Goal: Check status: Check status

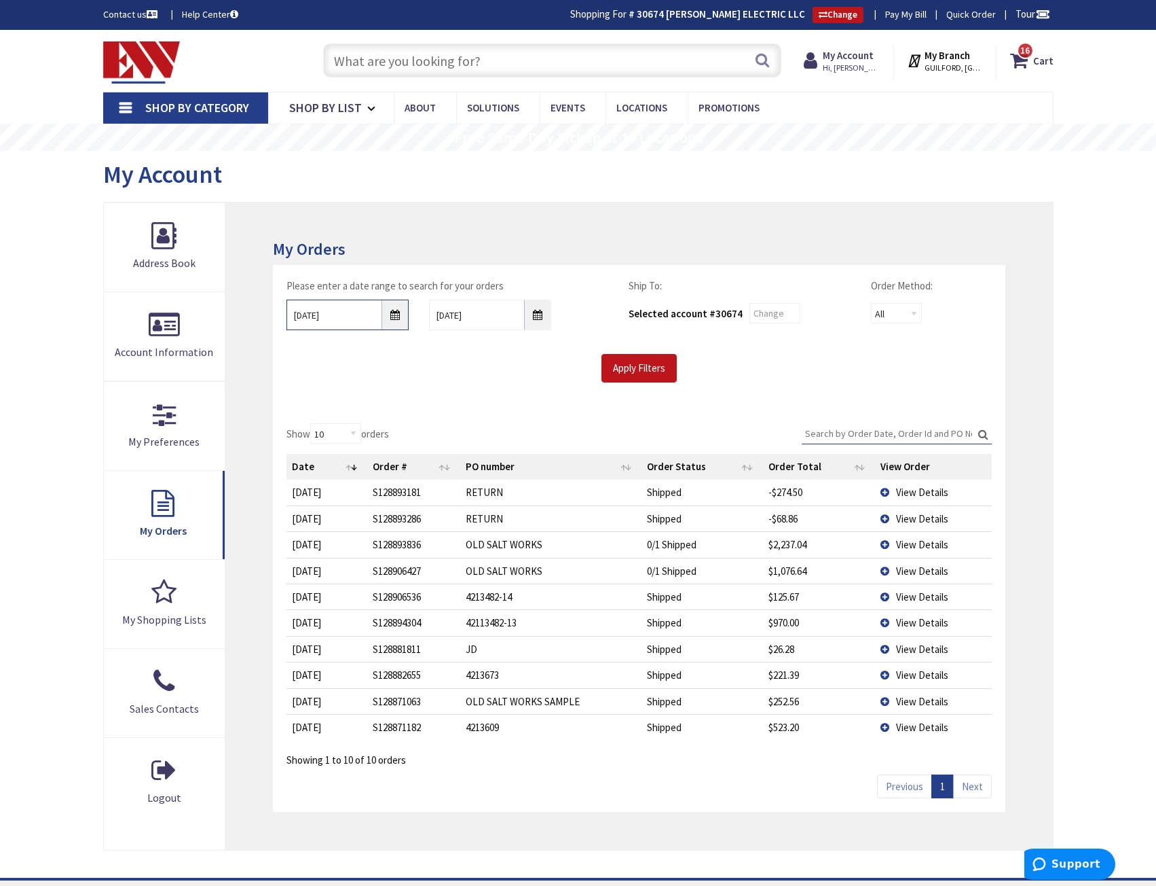
click at [401, 318] on input "9/25/2025" at bounding box center [348, 314] width 122 height 31
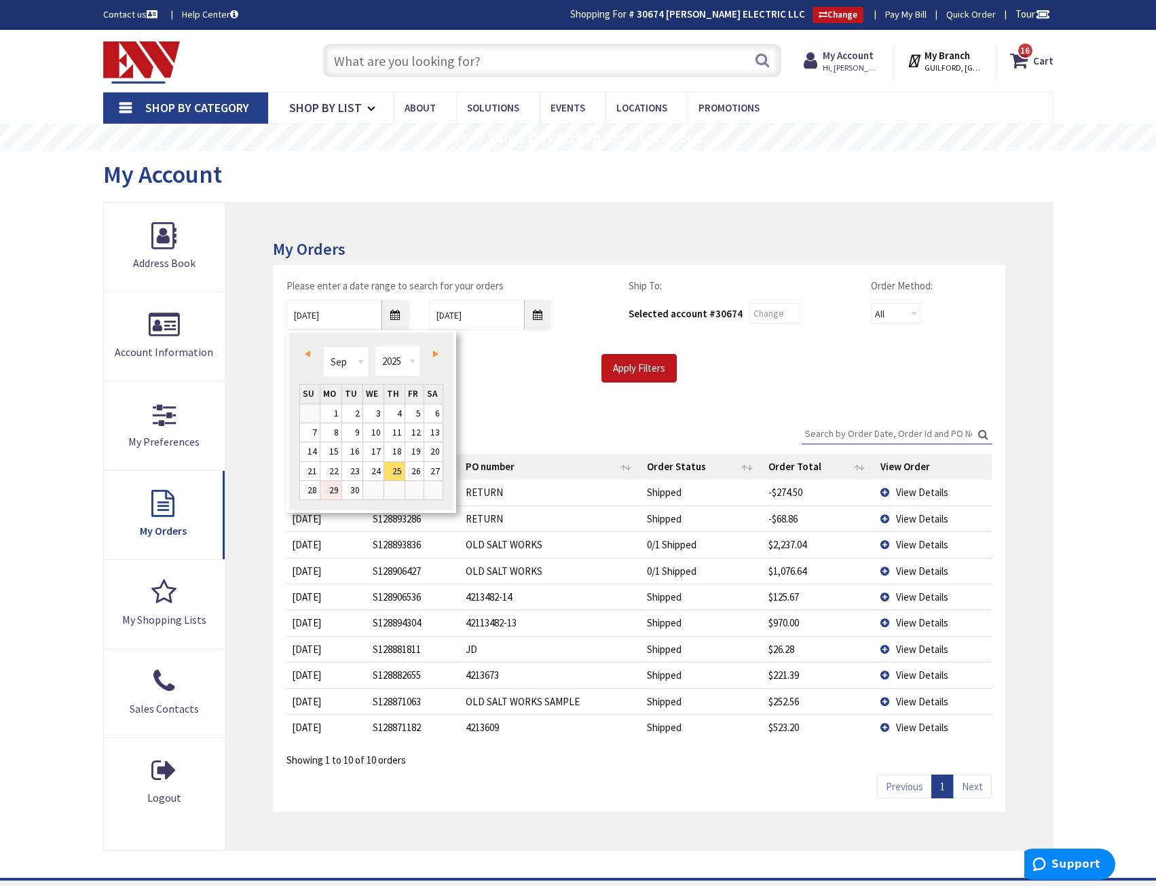
click at [340, 490] on link "29" at bounding box center [331, 490] width 21 height 18
type input "[DATE]"
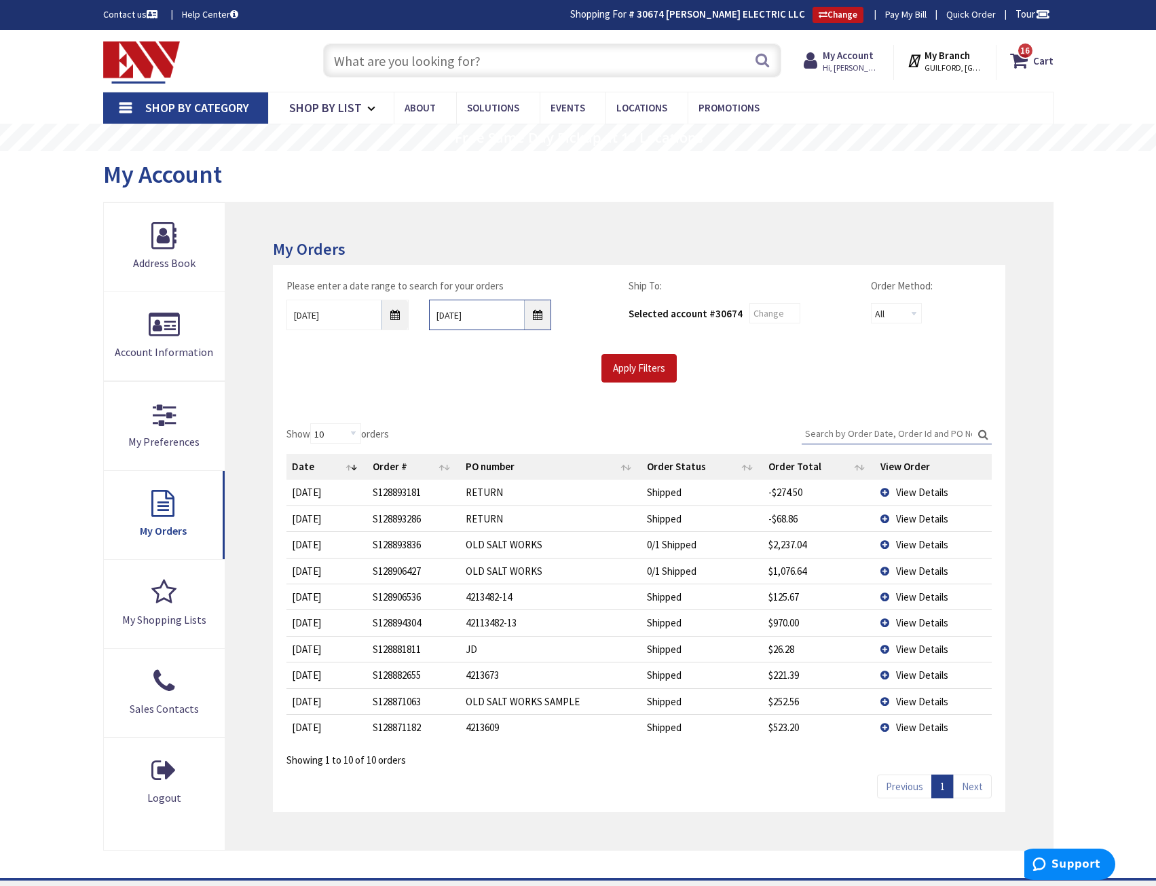
click at [539, 315] on input "10/2/2025" at bounding box center [490, 314] width 122 height 31
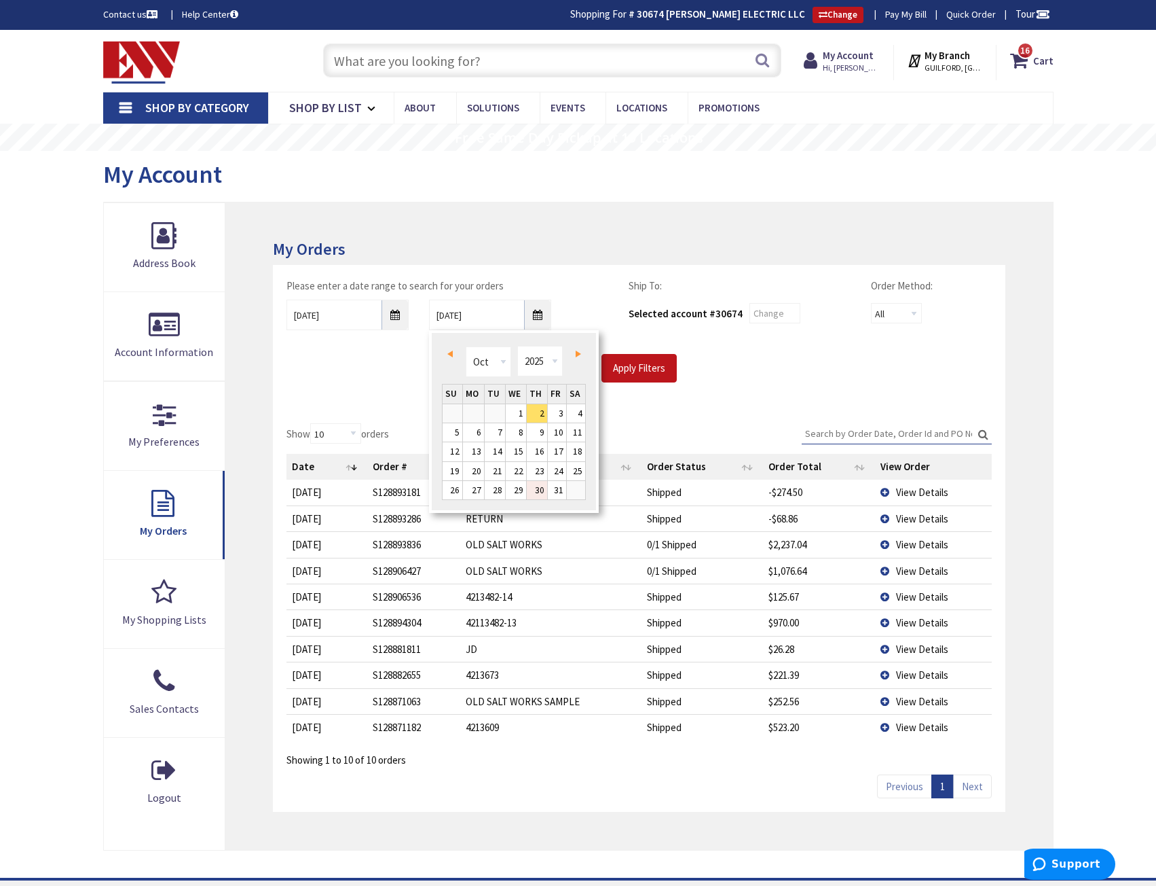
click at [534, 487] on link "30" at bounding box center [537, 490] width 20 height 18
type input "10/30/2025"
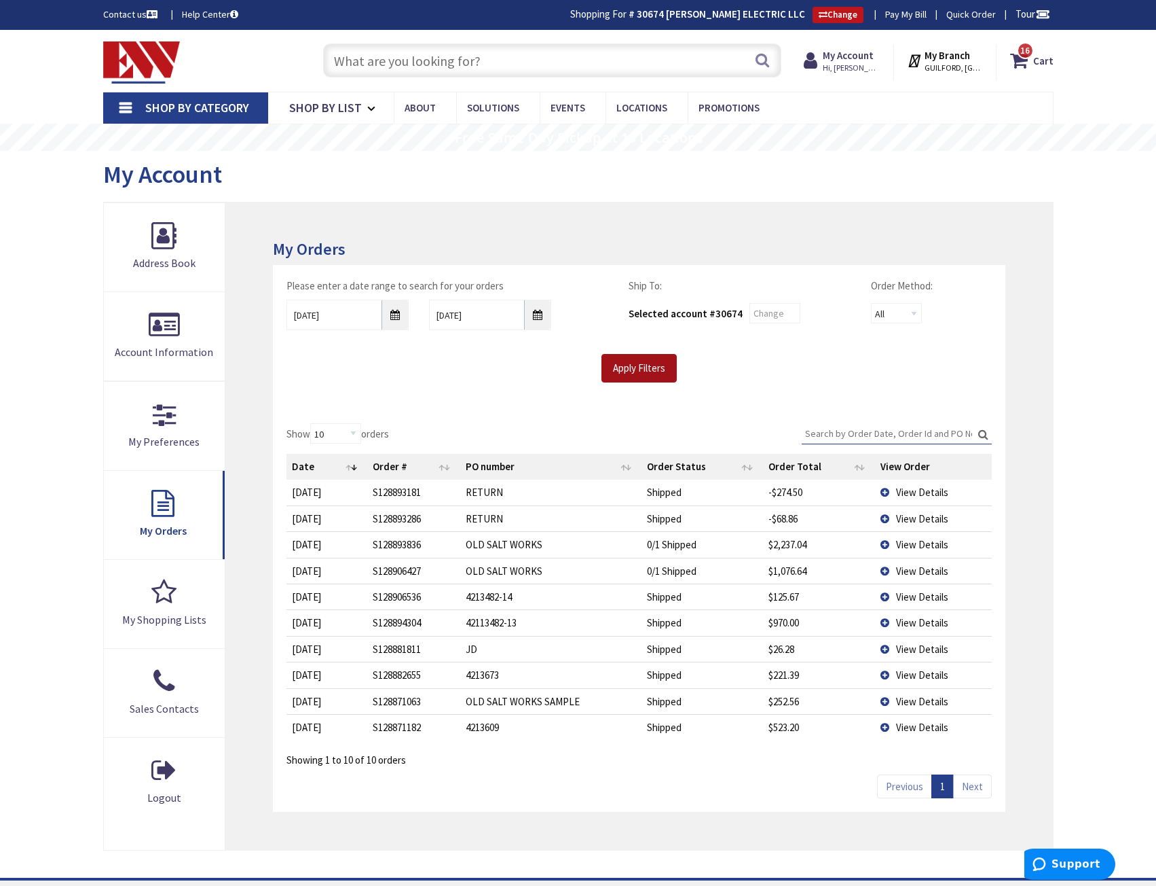
click at [632, 373] on input "Apply Filters" at bounding box center [639, 368] width 75 height 29
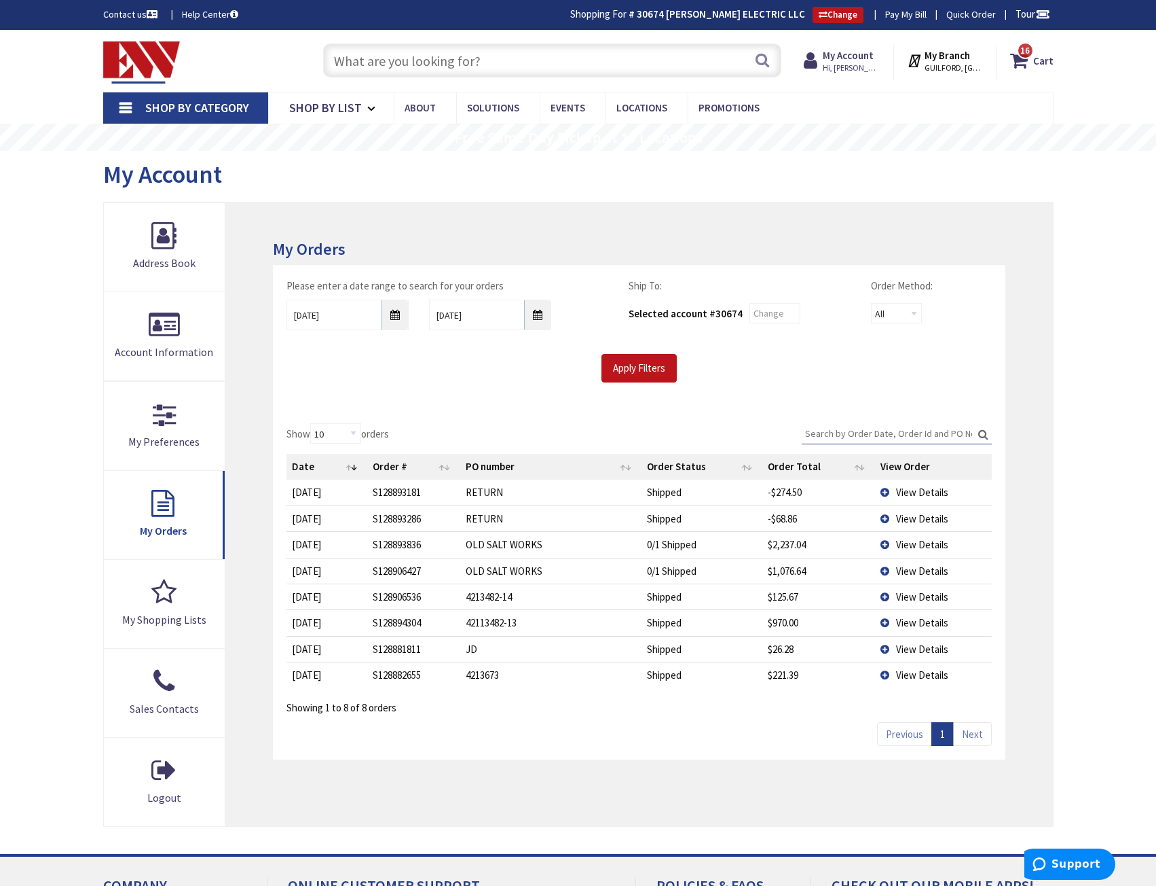
click at [890, 676] on td "View Details" at bounding box center [933, 674] width 117 height 26
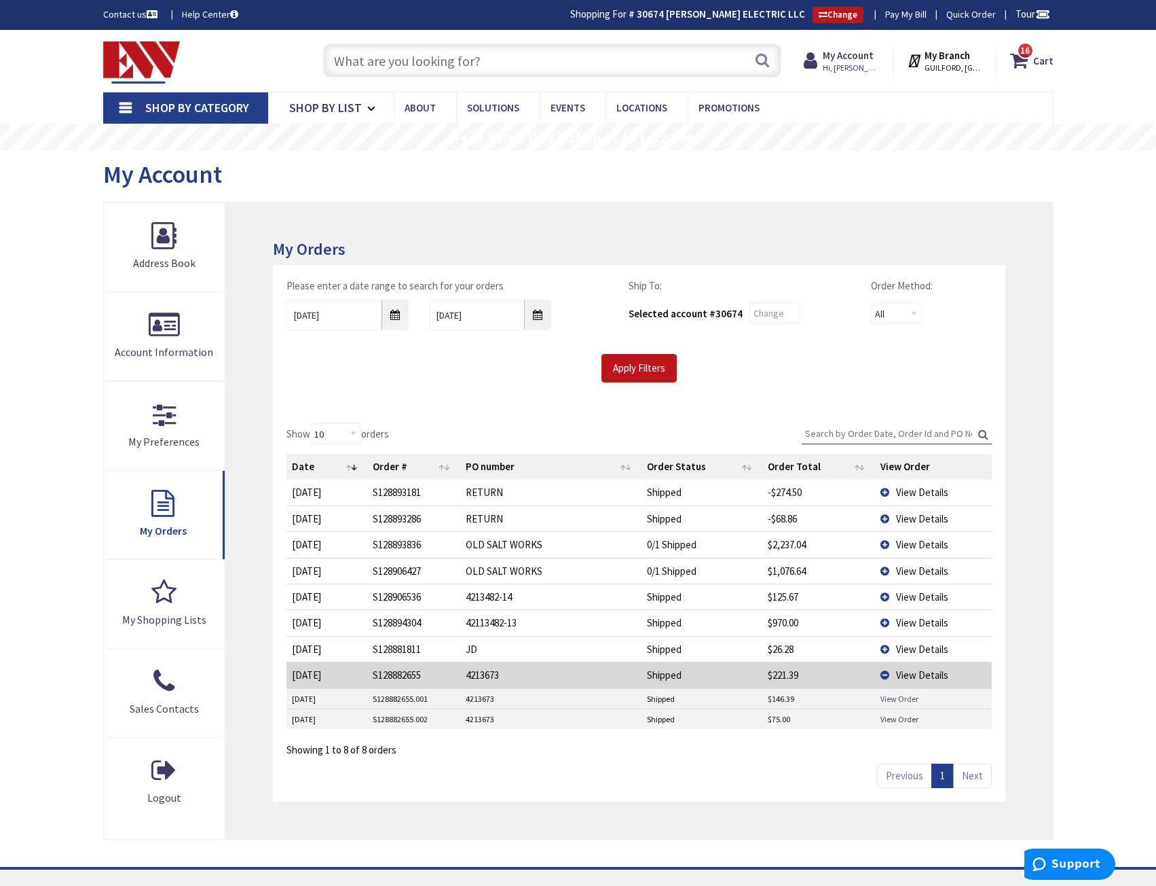
click at [902, 702] on link "View Order" at bounding box center [900, 699] width 38 height 12
click at [898, 719] on link "View Order" at bounding box center [900, 719] width 38 height 12
click at [392, 319] on input "[DATE]" at bounding box center [348, 314] width 122 height 31
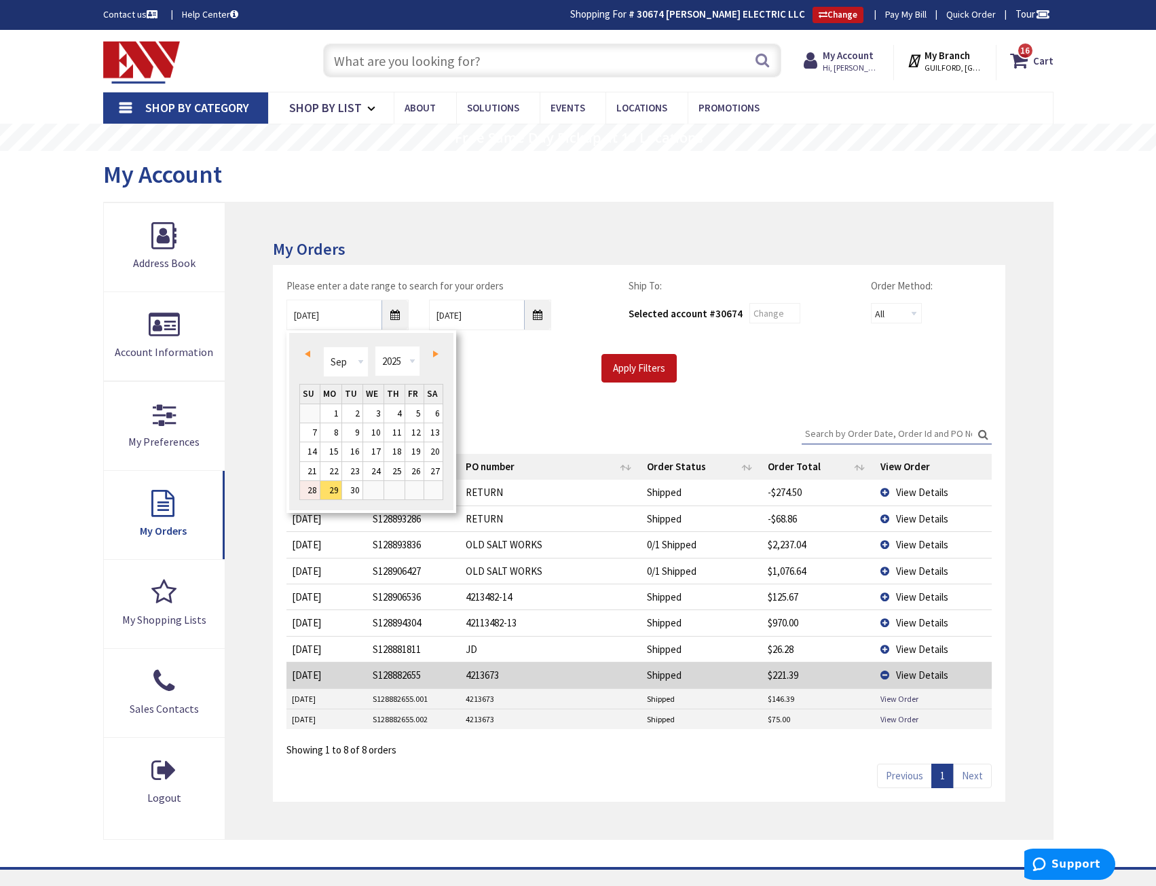
click at [312, 496] on link "28" at bounding box center [310, 490] width 20 height 18
type input "09/28/2025"
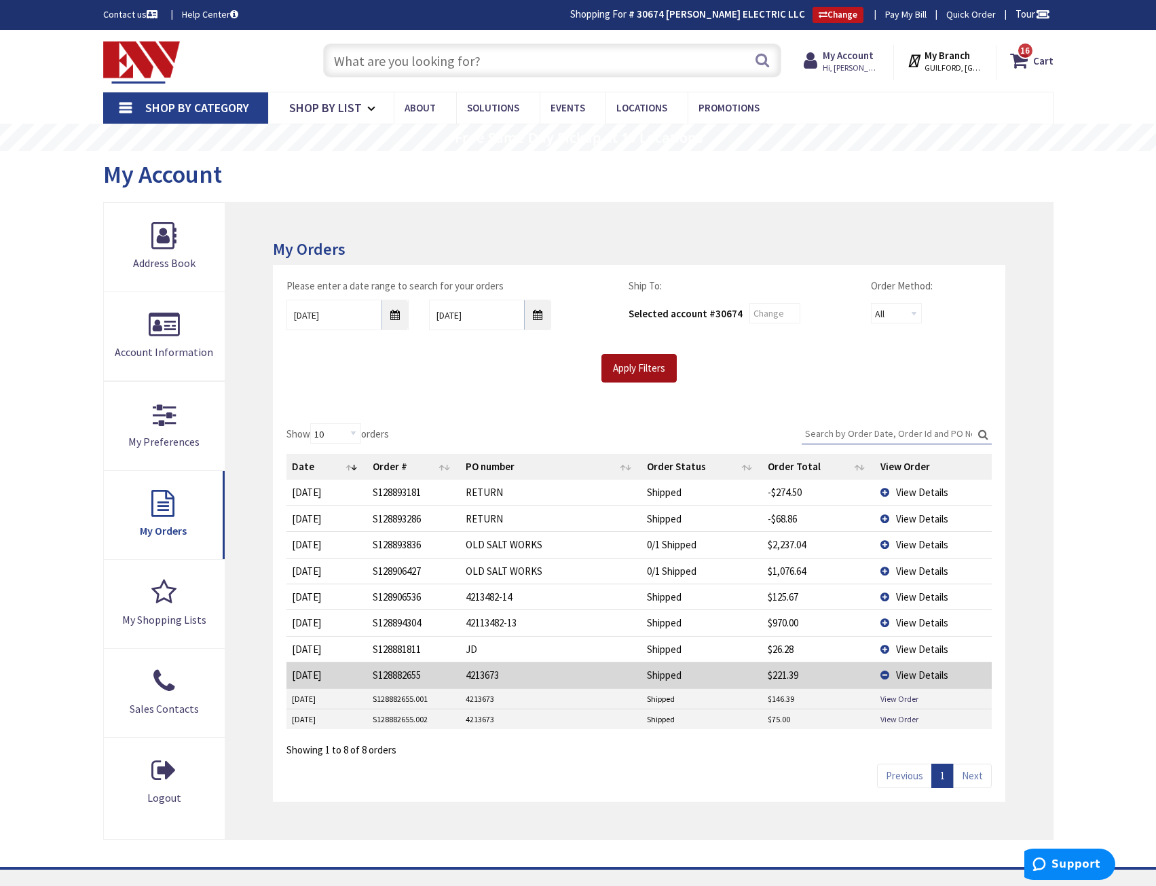
click at [628, 366] on input "Apply Filters" at bounding box center [639, 368] width 75 height 29
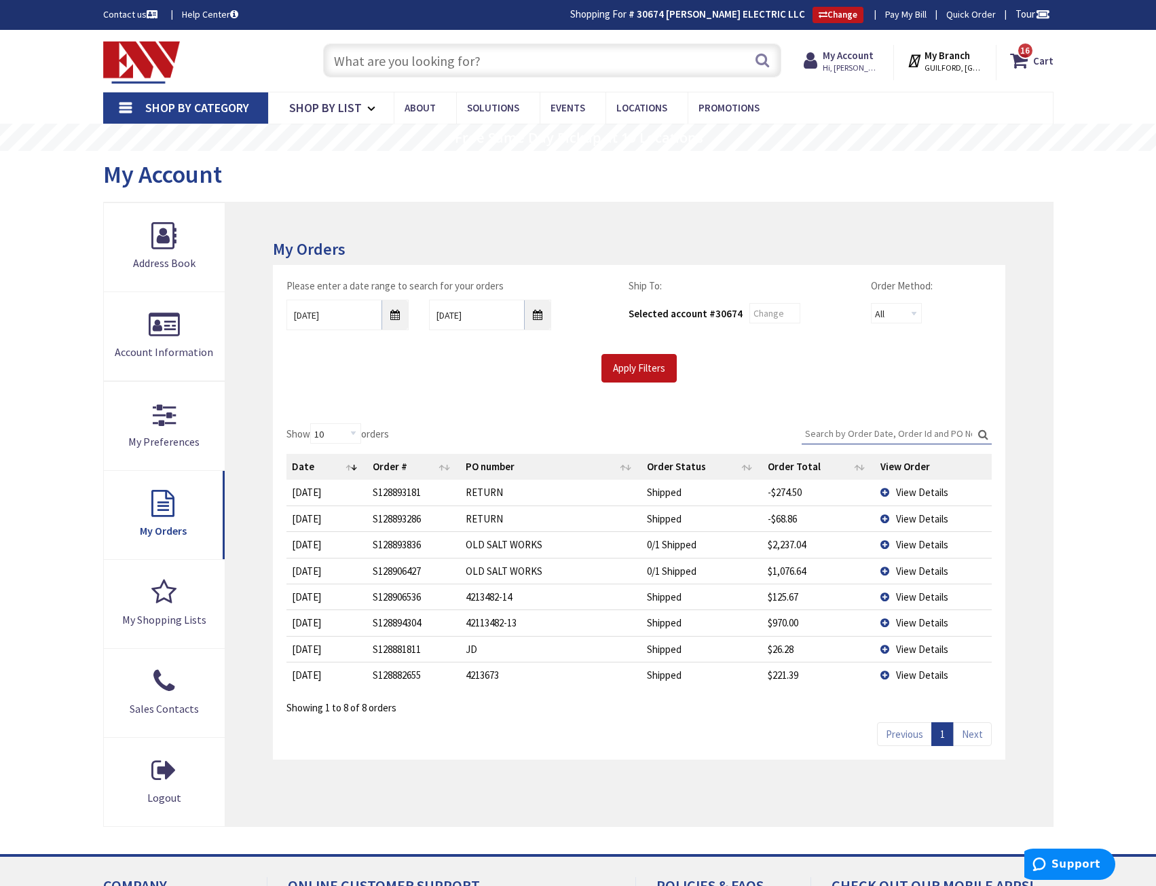
click at [893, 676] on td "View Details" at bounding box center [933, 674] width 117 height 26
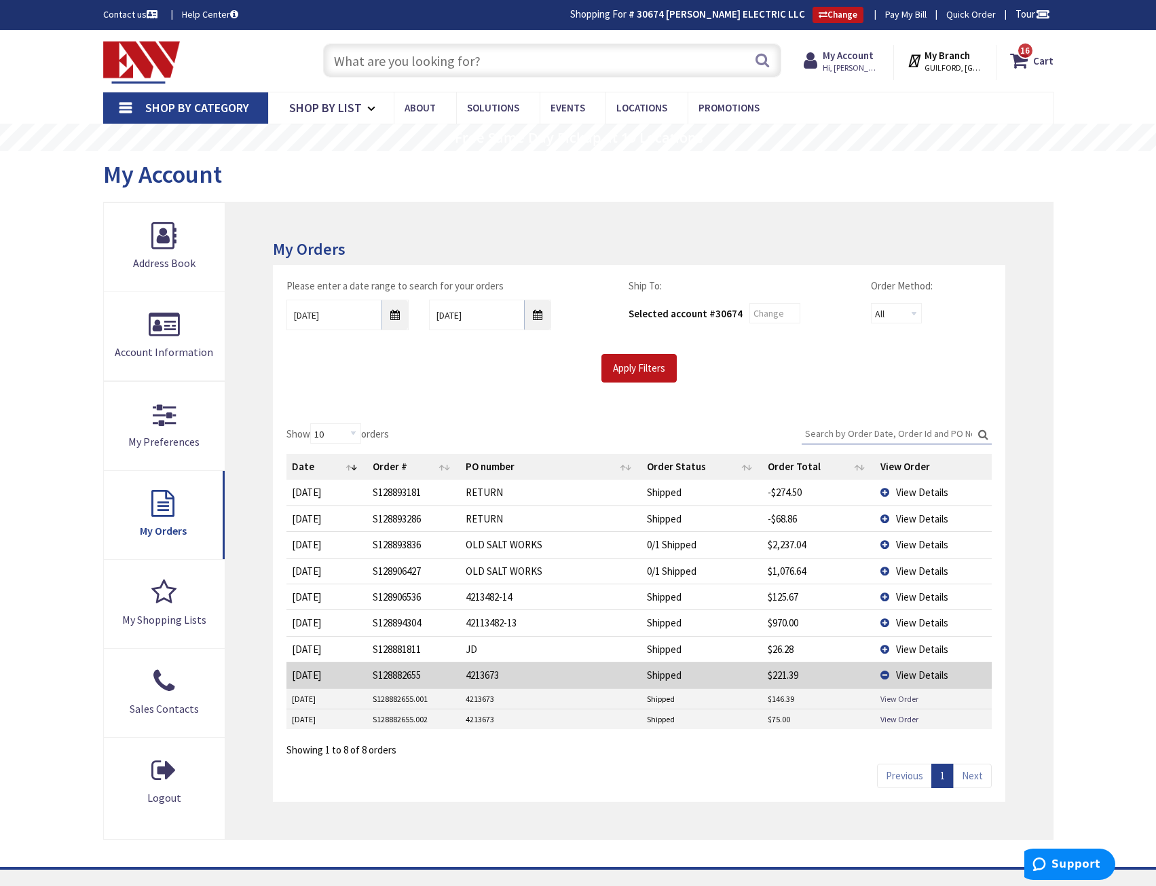
click at [898, 697] on link "View Order" at bounding box center [900, 699] width 38 height 12
